Goal: Information Seeking & Learning: Learn about a topic

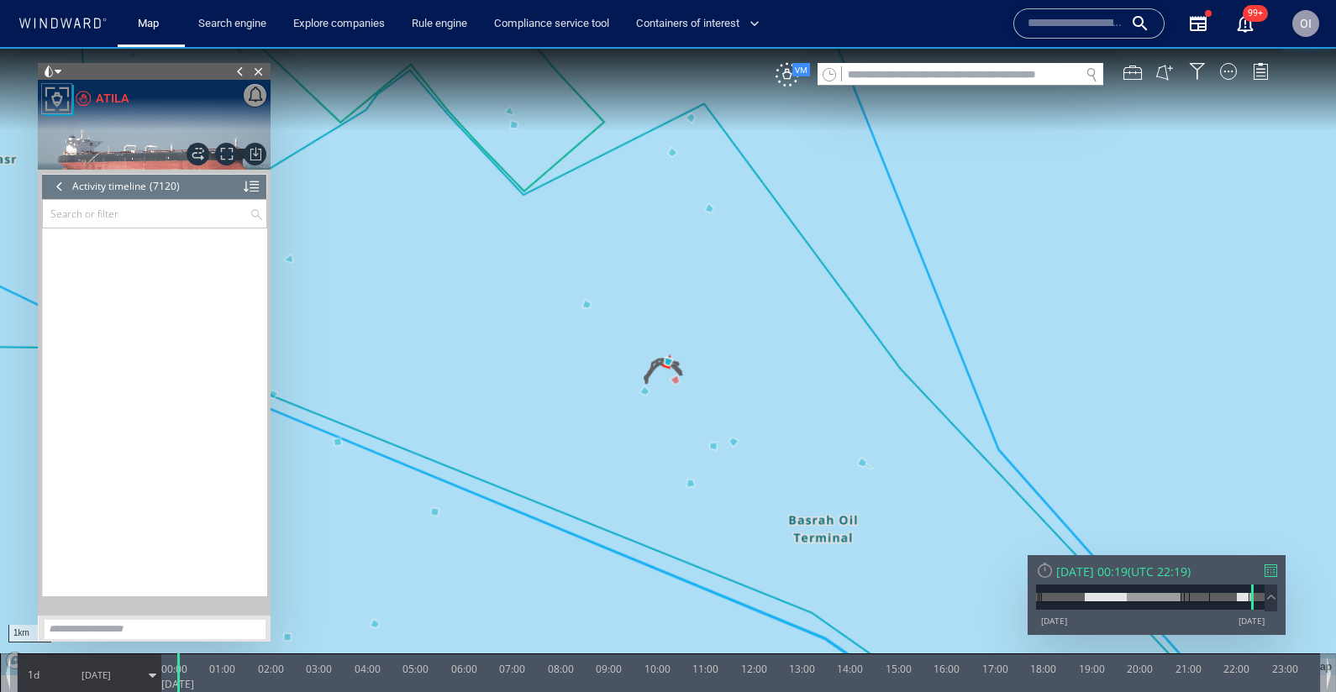
scroll to position [328655, 0]
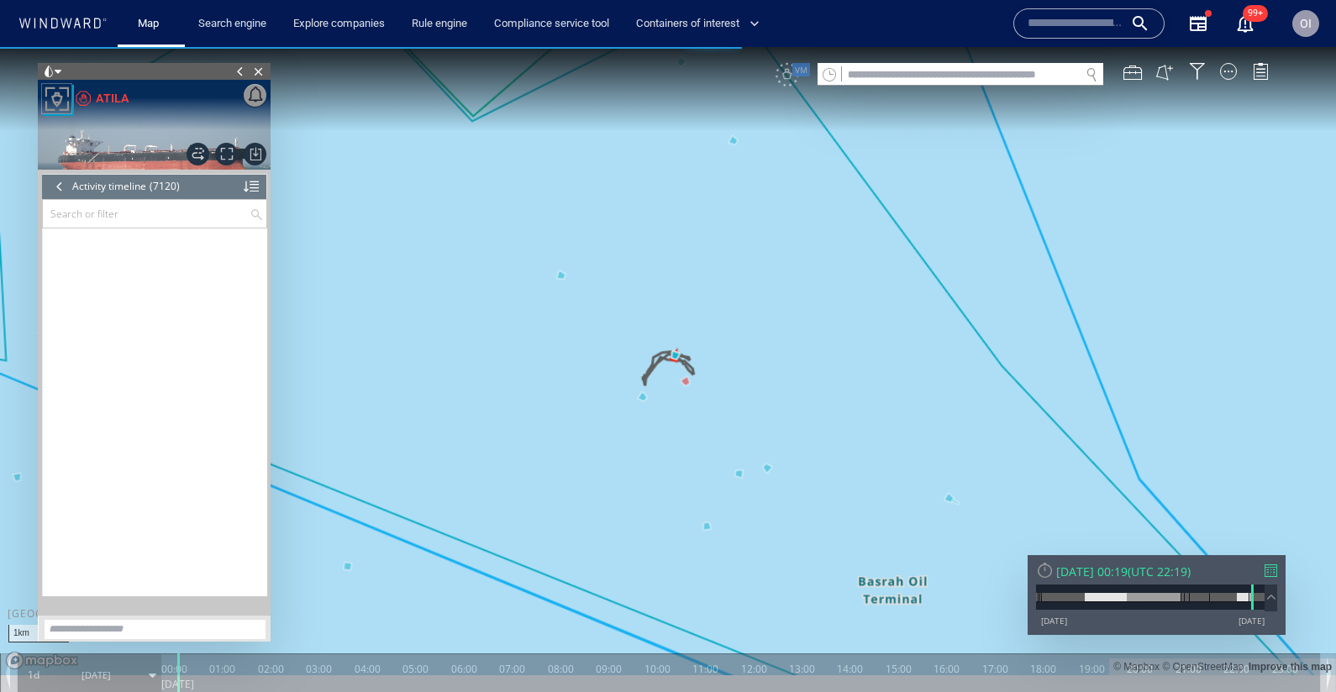
click at [54, 191] on div at bounding box center [59, 186] width 18 height 25
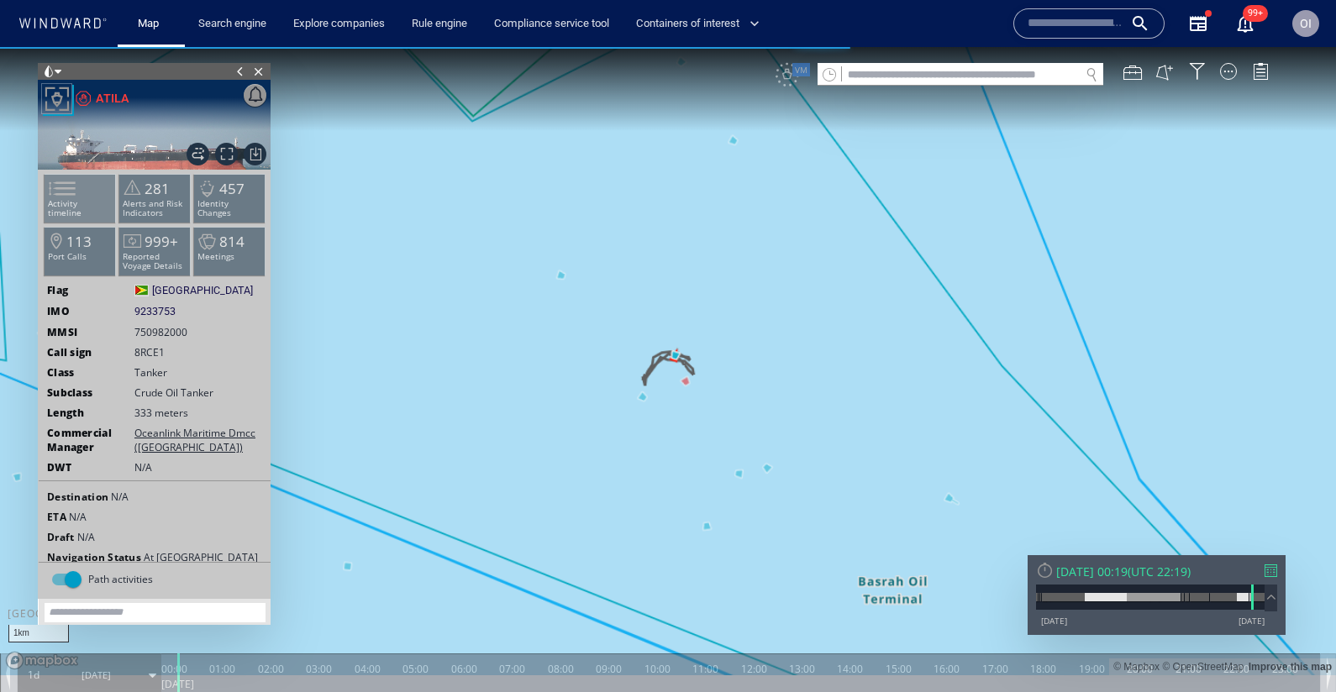
click at [85, 199] on p "Activity timeline" at bounding box center [80, 208] width 71 height 18
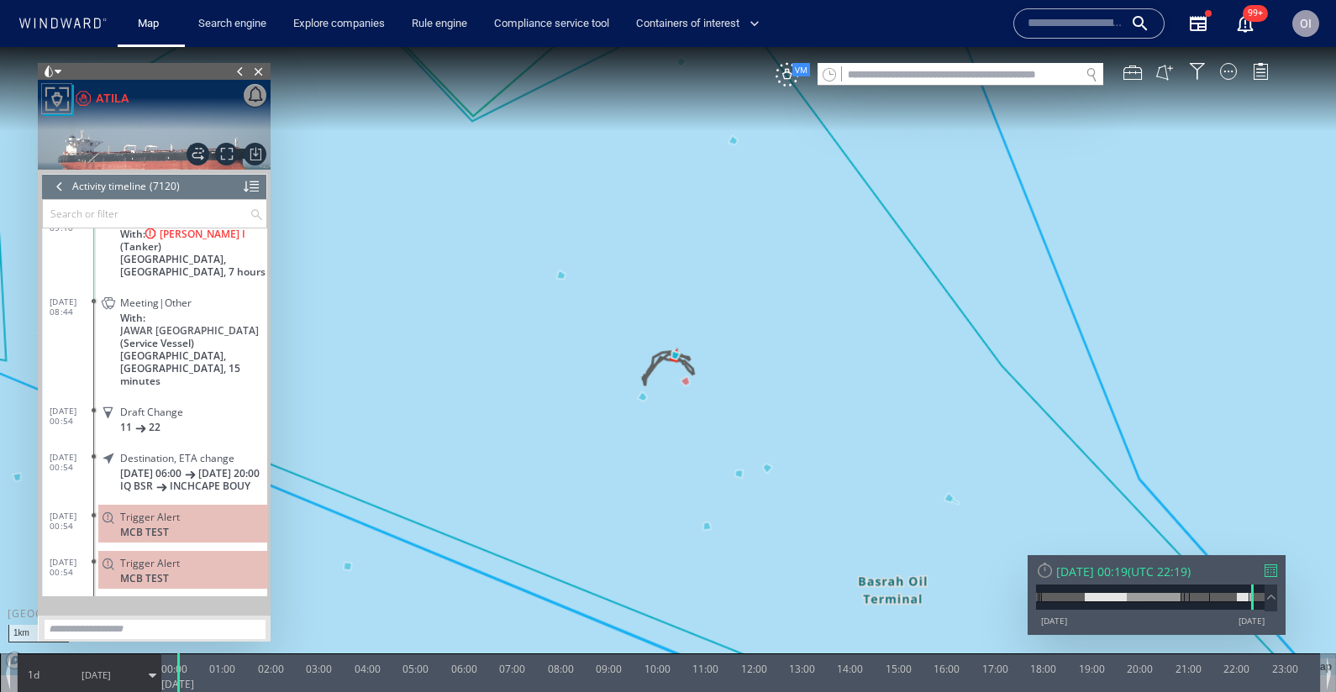
scroll to position [302087, 0]
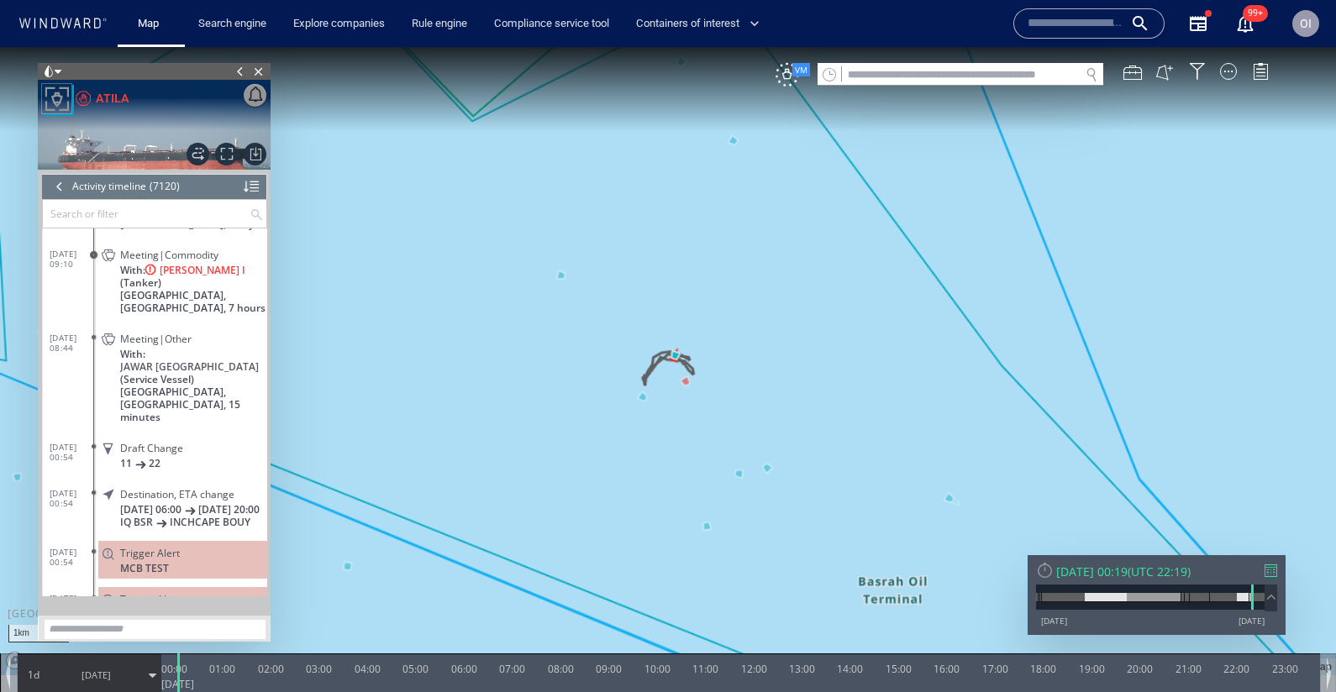
click at [228, 289] on span "[GEOGRAPHIC_DATA], [GEOGRAPHIC_DATA], 7 hours" at bounding box center [193, 301] width 147 height 25
